Goal: Communication & Community: Answer question/provide support

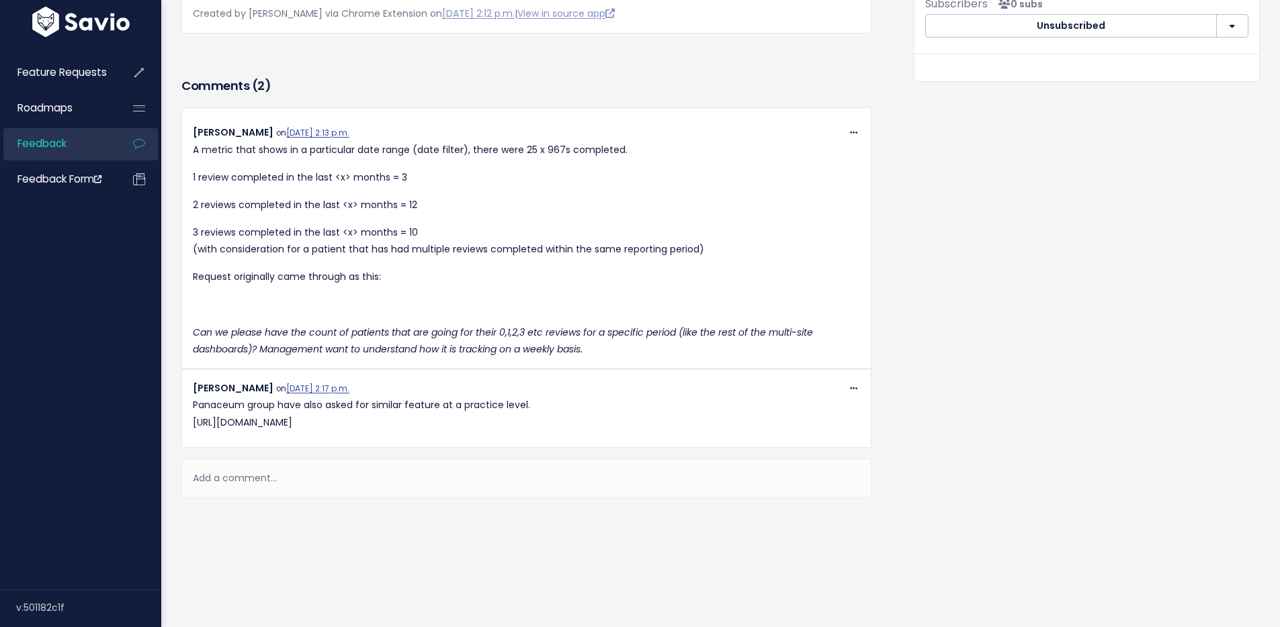
scroll to position [668, 0]
click at [586, 397] on p "Panaceum group have also asked for similar feature at a practice level. https:/…" at bounding box center [526, 414] width 667 height 34
click at [847, 380] on span at bounding box center [853, 388] width 13 height 17
click at [271, 466] on div "Add a comment..." at bounding box center [526, 479] width 690 height 40
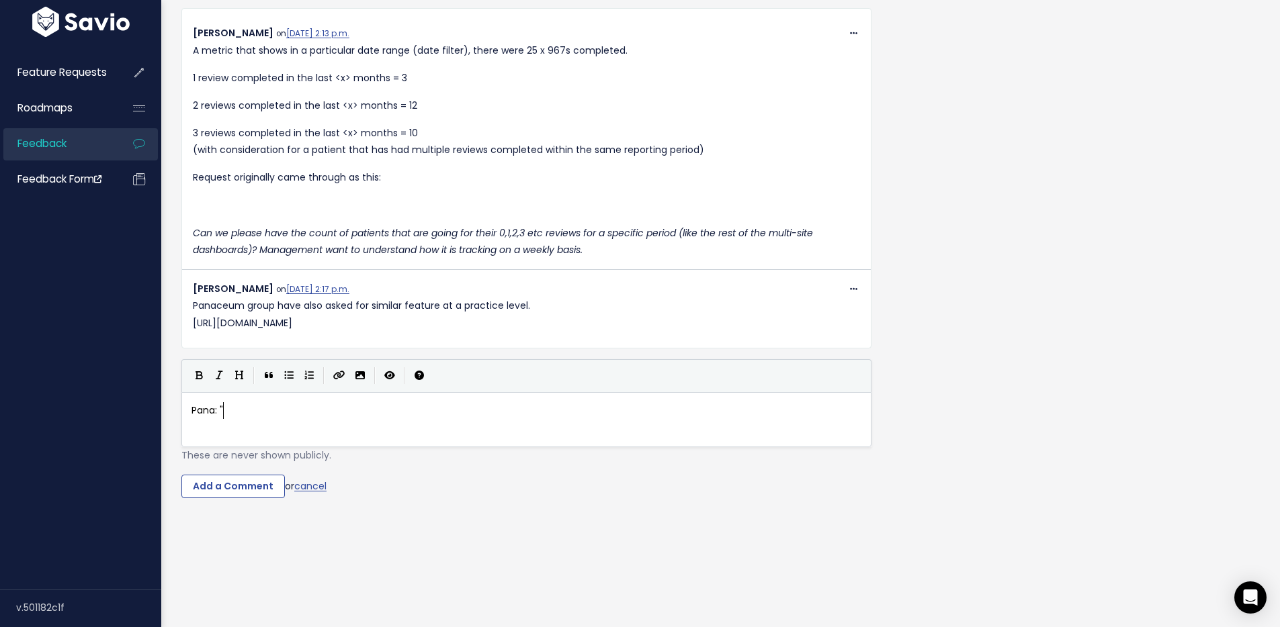
scroll to position [5, 30]
paste textarea """
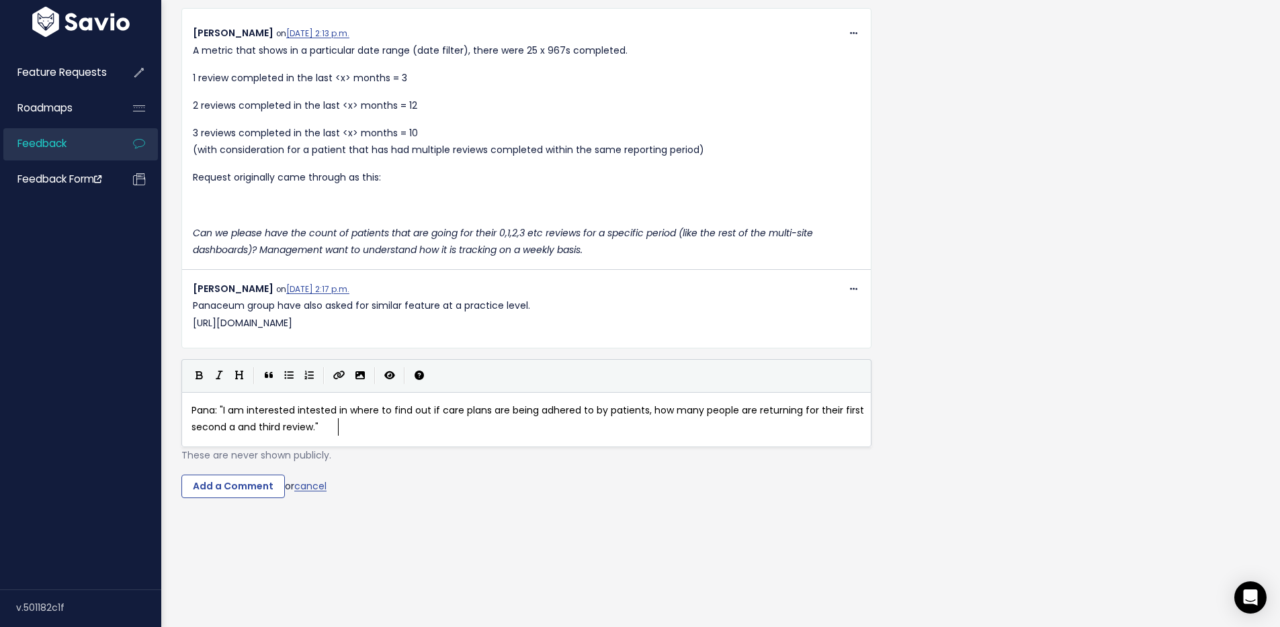
scroll to position [5, 34]
type textarea "Pana: """
paste textarea
type textarea "metric is pre"
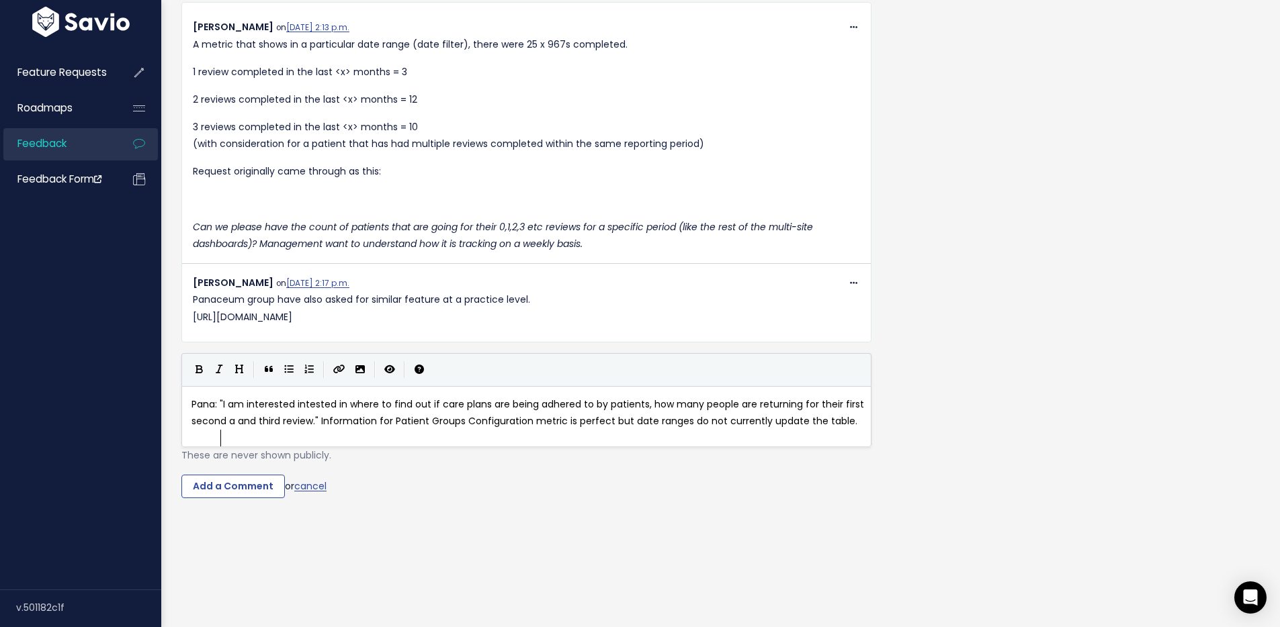
scroll to position [5, 267]
type textarea "erfect but date ranges do not currently update the table."
type textarea "Information for Patient Groups Configuration"
drag, startPoint x: 550, startPoint y: 517, endPoint x: 340, endPoint y: 518, distance: 210.3
click at [347, 380] on button "Create Link" at bounding box center [338, 370] width 21 height 20
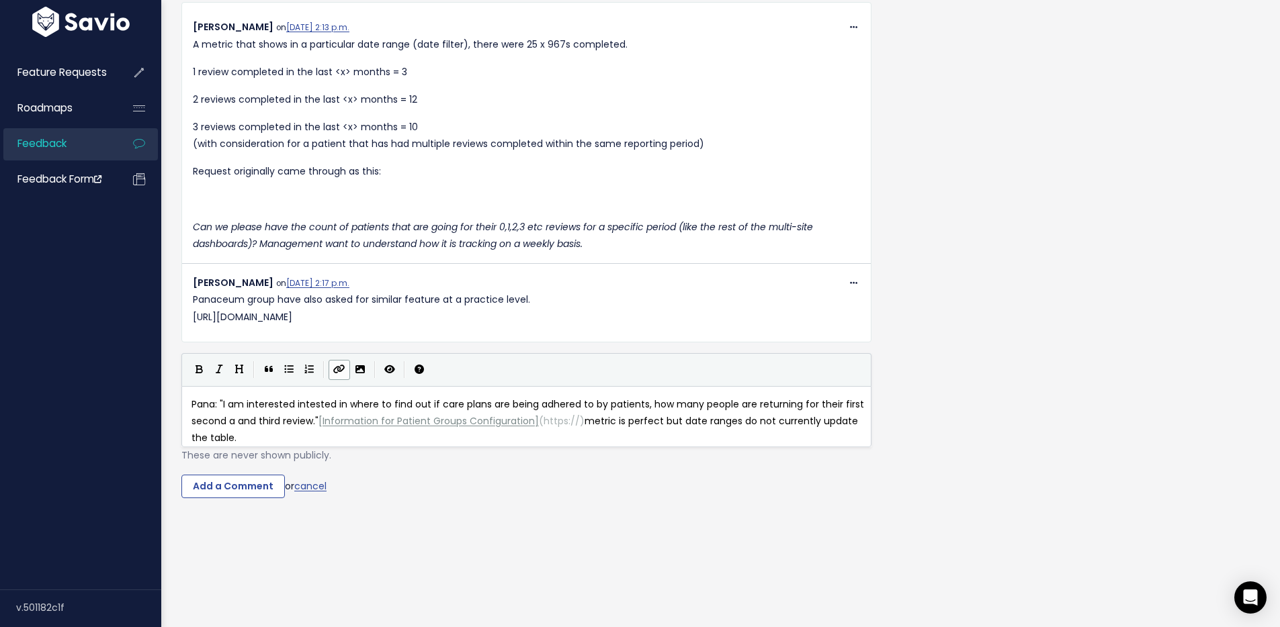
click at [566, 428] on span "https://" at bounding box center [561, 420] width 36 height 13
click at [561, 428] on span "https://" at bounding box center [561, 420] width 36 height 13
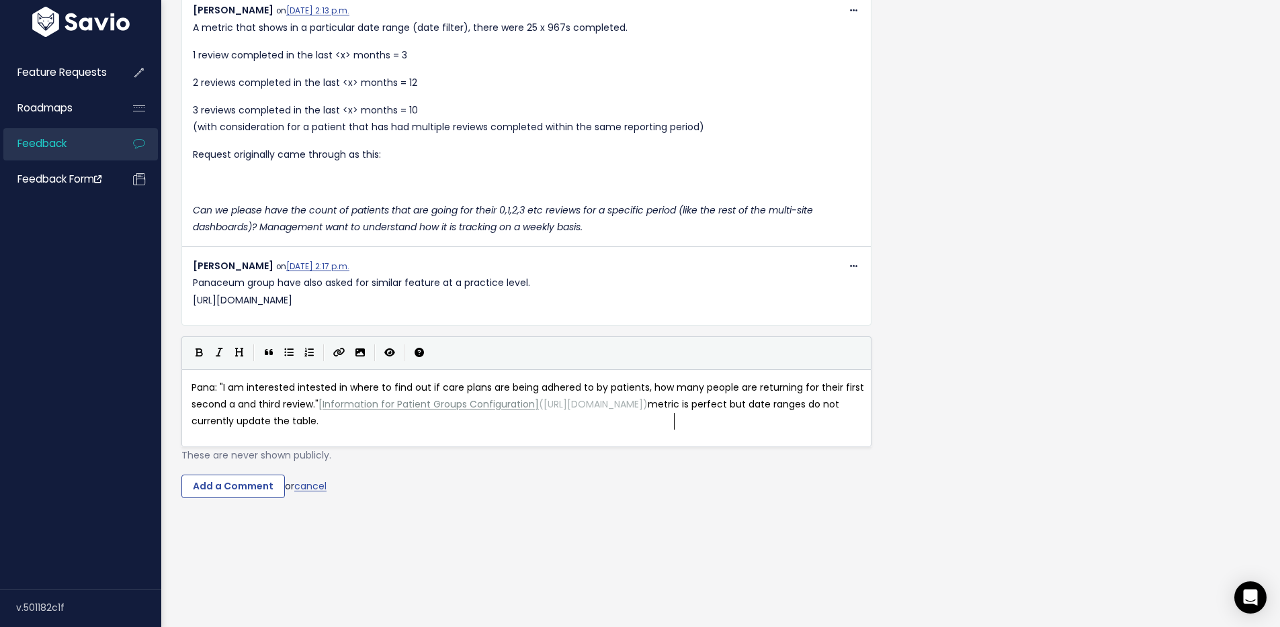
click at [673, 428] on span "Pana: "I am interested intested in where to find out if care plans are being ad…" at bounding box center [528, 404] width 675 height 47
click at [439, 411] on span "Information for Patient Groups Configuration" at bounding box center [428, 404] width 212 height 13
click at [326, 433] on div "x Pana: "I am interested intested in where to find out if care plans are being …" at bounding box center [531, 405] width 685 height 56
click at [233, 480] on input "Add a Comment" at bounding box center [232, 487] width 103 height 24
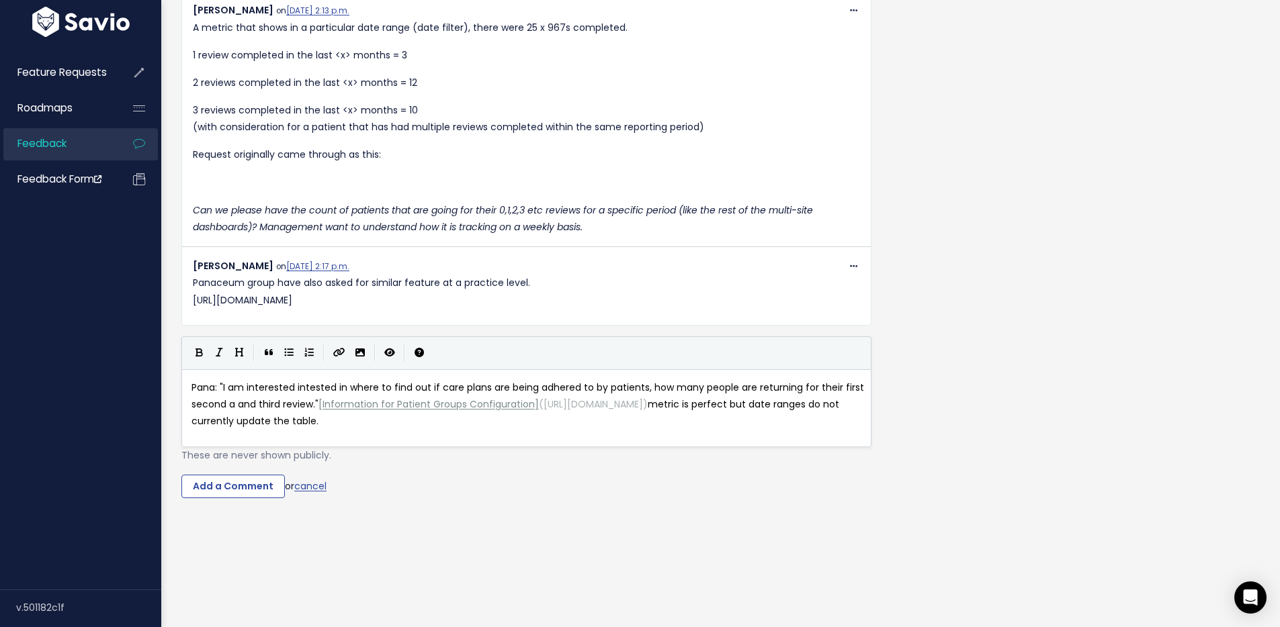
scroll to position [758, 0]
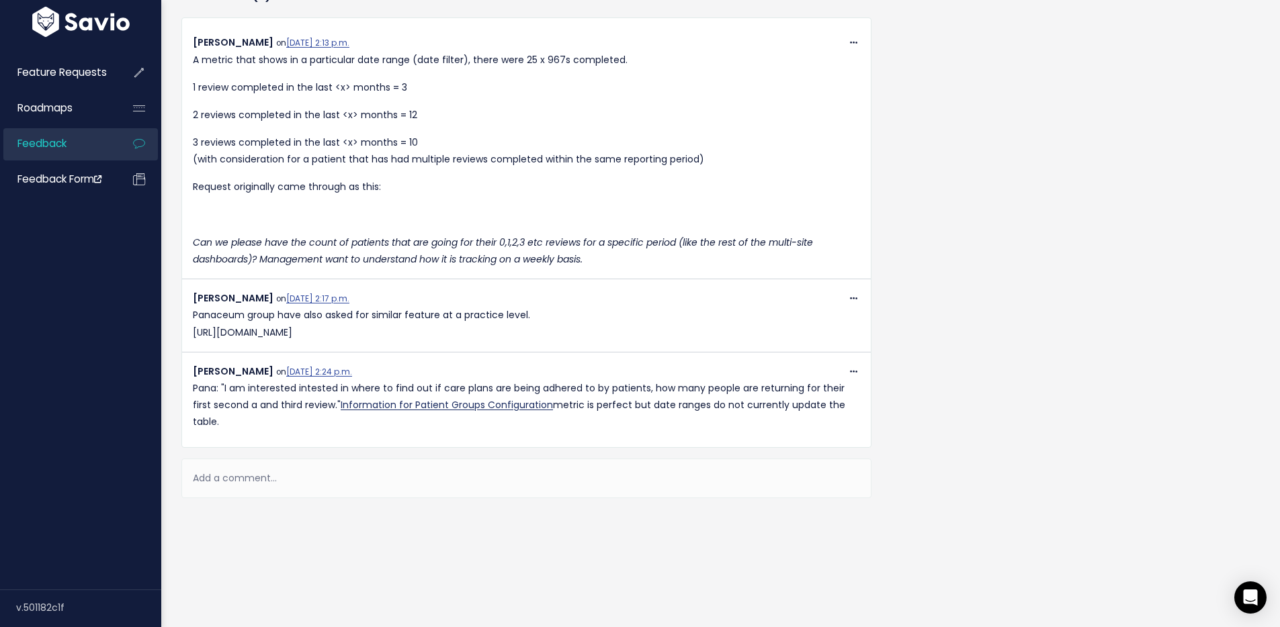
click at [495, 398] on link "Information for Patient Groups Configuration" at bounding box center [447, 404] width 212 height 13
